Goal: Task Accomplishment & Management: Manage account settings

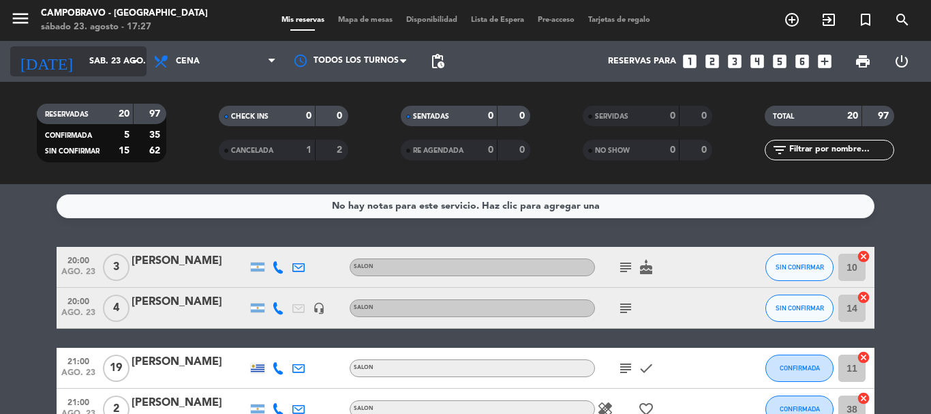
click at [125, 57] on input "sáb. 23 ago." at bounding box center [139, 61] width 115 height 23
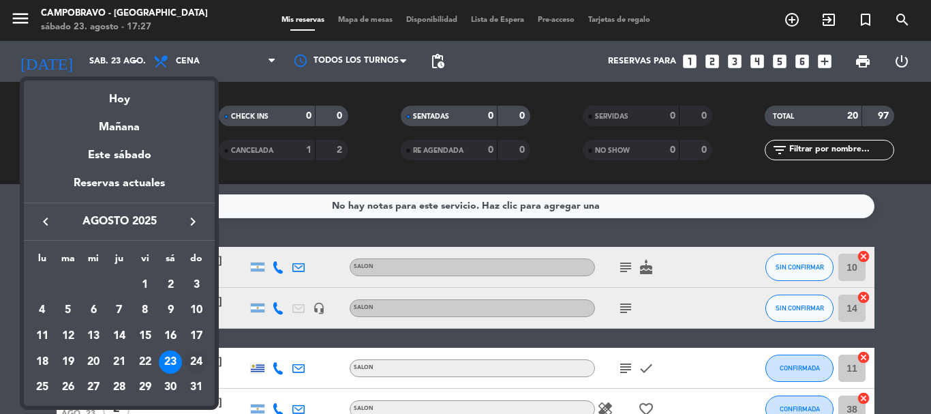
click at [189, 362] on div "24" at bounding box center [196, 361] width 23 height 23
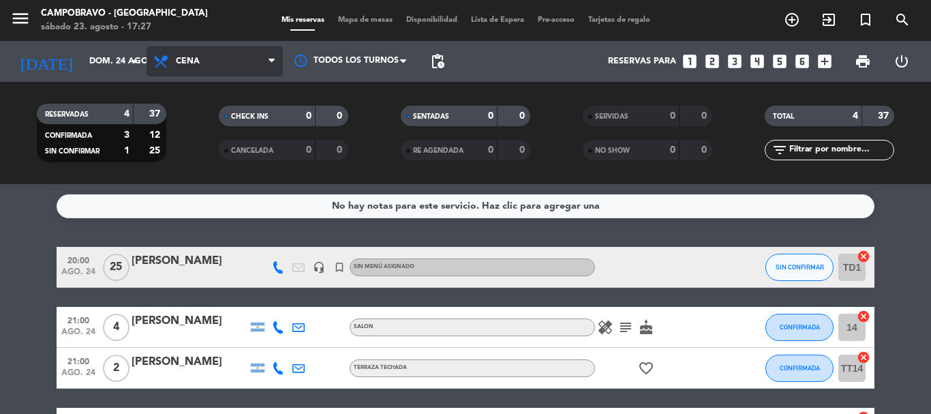
click at [189, 71] on span "Cena" at bounding box center [214, 61] width 136 height 30
click at [188, 115] on div "menu Campobravo - [GEOGRAPHIC_DATA] [DATE] 23. agosto - 17:27 Mis reservas Mapa…" at bounding box center [465, 92] width 931 height 184
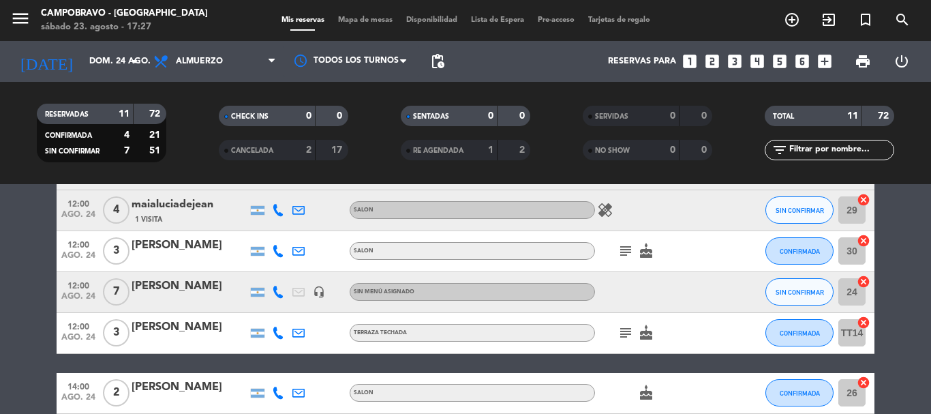
scroll to position [82, 0]
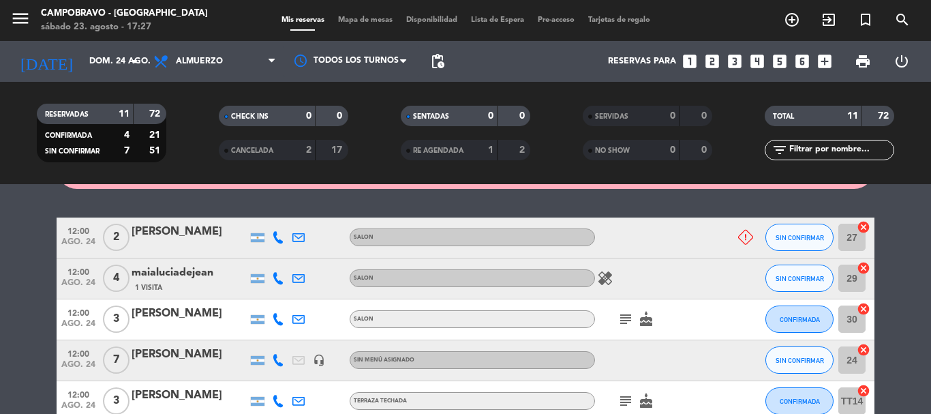
click at [191, 361] on div "[PERSON_NAME]" at bounding box center [189, 354] width 116 height 18
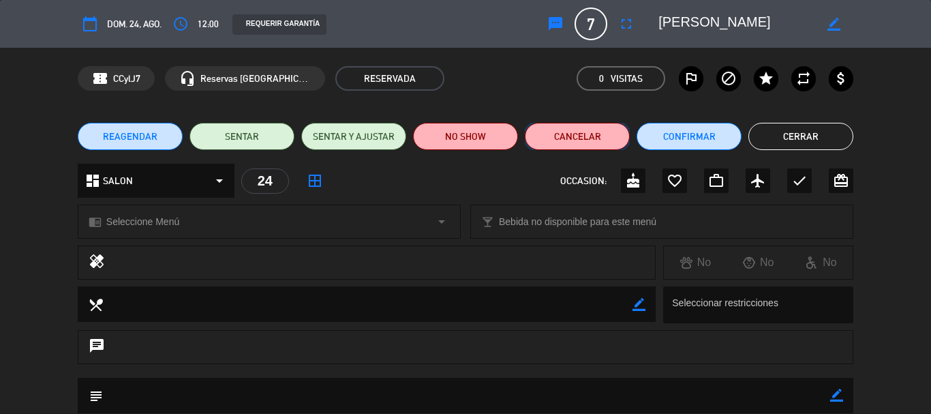
click at [563, 136] on button "Cancelar" at bounding box center [577, 136] width 105 height 27
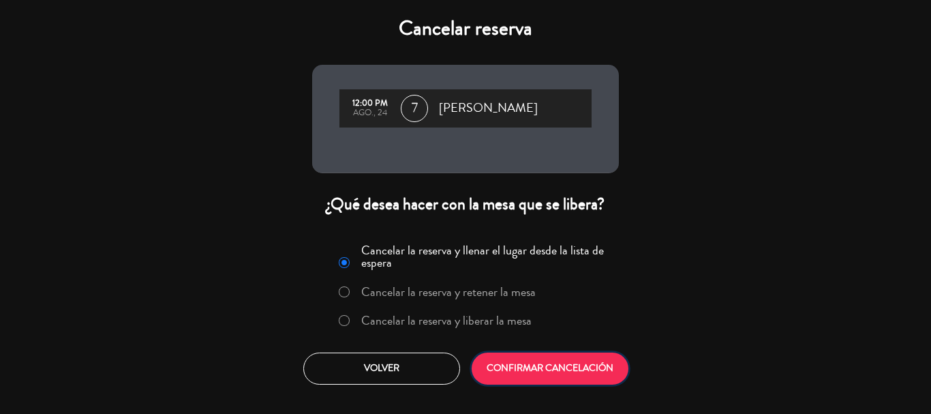
click at [587, 370] on button "CONFIRMAR CANCELACIÓN" at bounding box center [549, 368] width 157 height 32
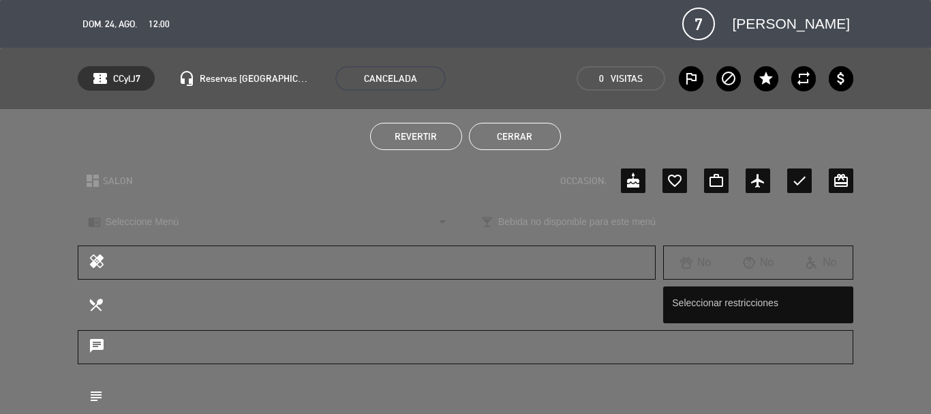
click at [515, 146] on button "Cerrar" at bounding box center [515, 136] width 92 height 27
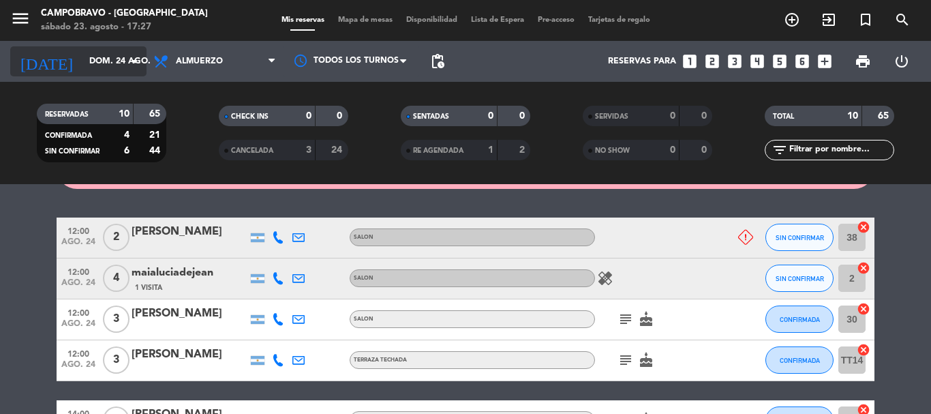
click at [116, 55] on input "dom. 24 ago." at bounding box center [139, 61] width 115 height 23
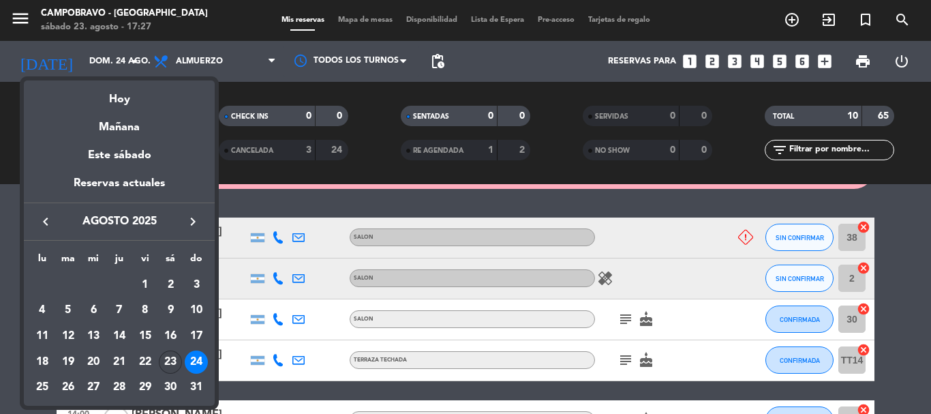
click at [171, 360] on div "23" at bounding box center [170, 361] width 23 height 23
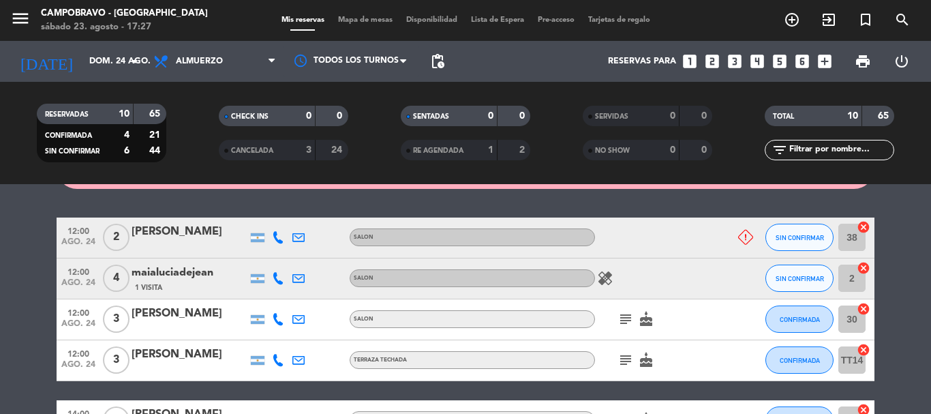
type input "sáb. 23 ago."
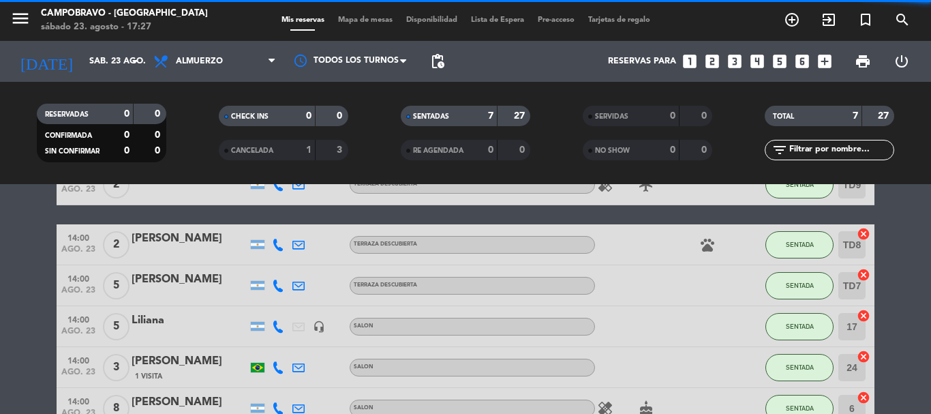
scroll to position [29, 0]
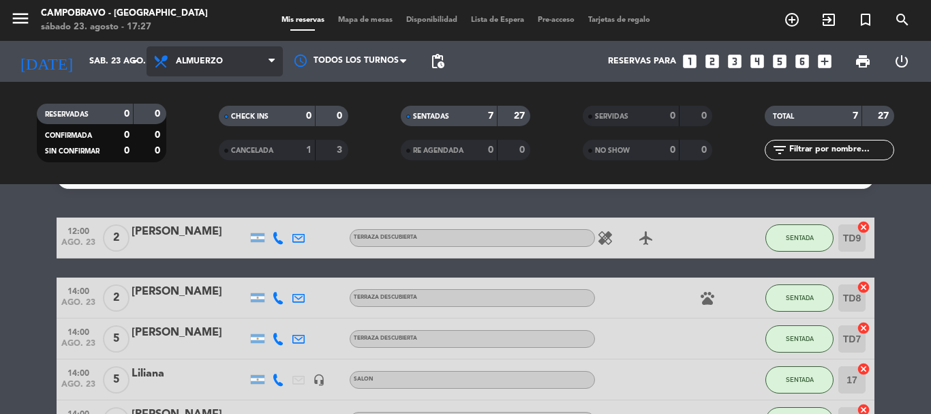
click at [240, 61] on span "Almuerzo" at bounding box center [214, 61] width 136 height 30
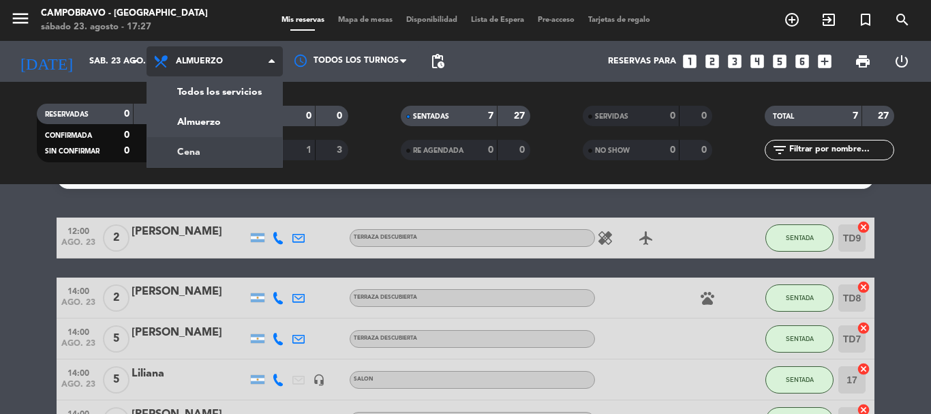
click at [239, 149] on div "menu Campobravo - [GEOGRAPHIC_DATA] [DATE] 23. agosto - 17:27 Mis reservas Mapa…" at bounding box center [465, 92] width 931 height 184
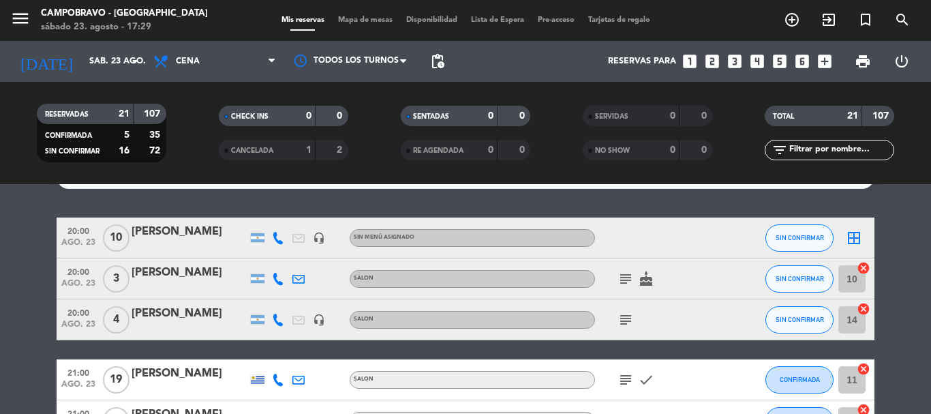
scroll to position [0, 0]
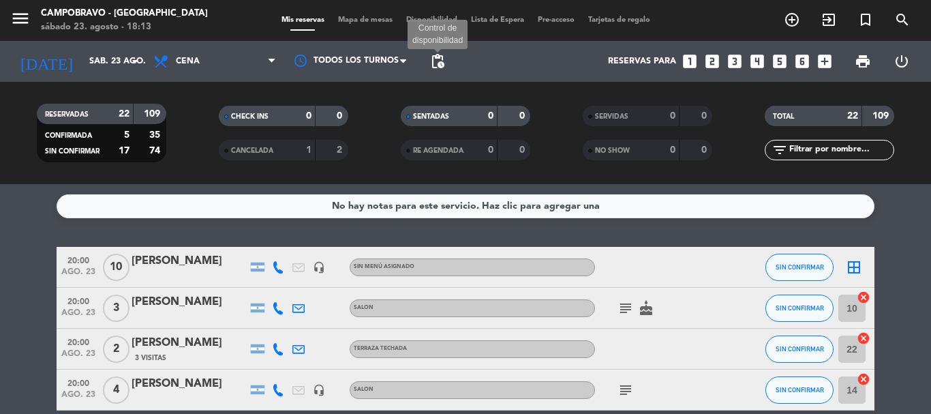
click at [440, 53] on span "pending_actions" at bounding box center [437, 61] width 16 height 16
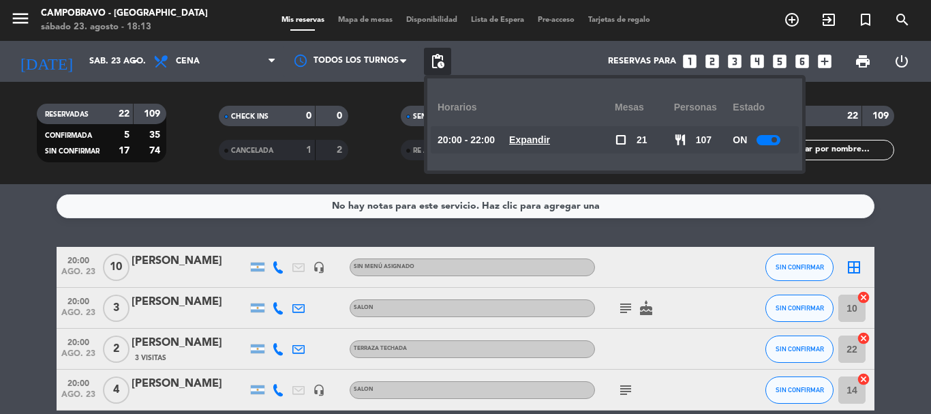
click at [775, 142] on span at bounding box center [773, 139] width 5 height 5
click at [518, 52] on div "Reservas para looks_one looks_two looks_3 looks_4 looks_5 looks_6 add_box" at bounding box center [644, 61] width 387 height 41
